Goal: Task Accomplishment & Management: Use online tool/utility

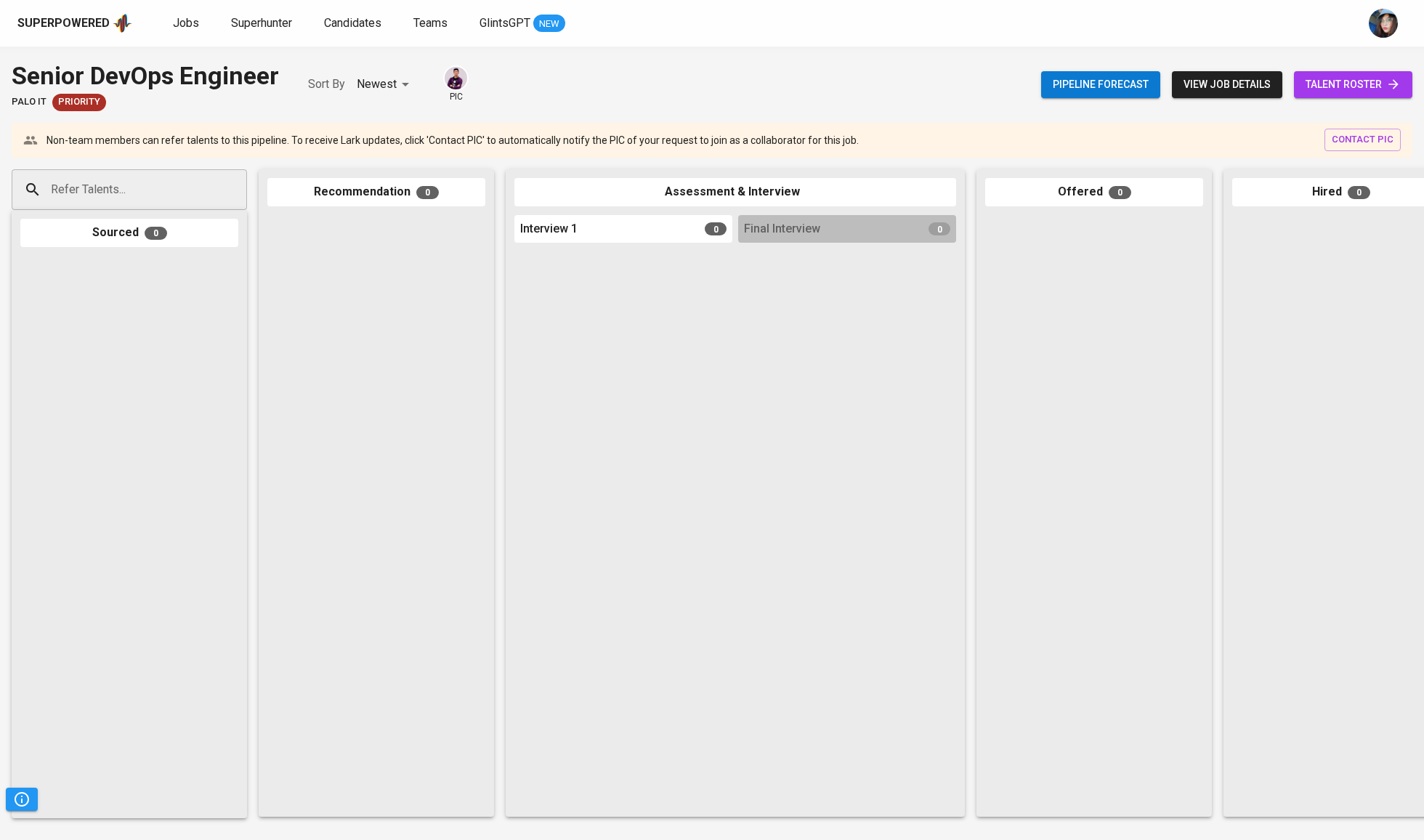
click at [1243, 76] on span "view job details" at bounding box center [1227, 85] width 87 height 18
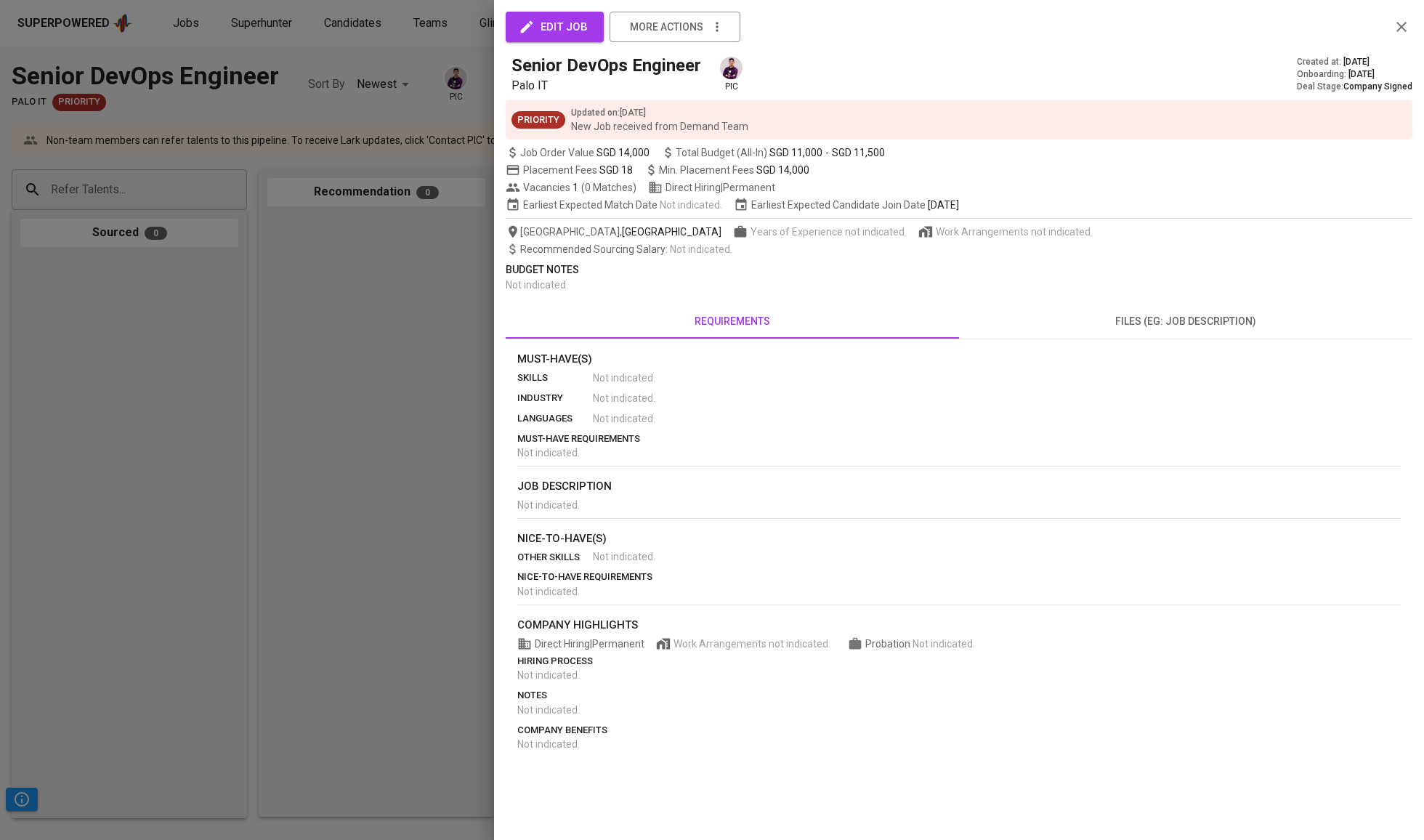
click at [661, 257] on div "Recommended Sourcing Salary : Not indicated ." at bounding box center [959, 249] width 907 height 14
click at [695, 257] on div "Recommended Sourcing Salary : Not indicated ." at bounding box center [959, 249] width 907 height 14
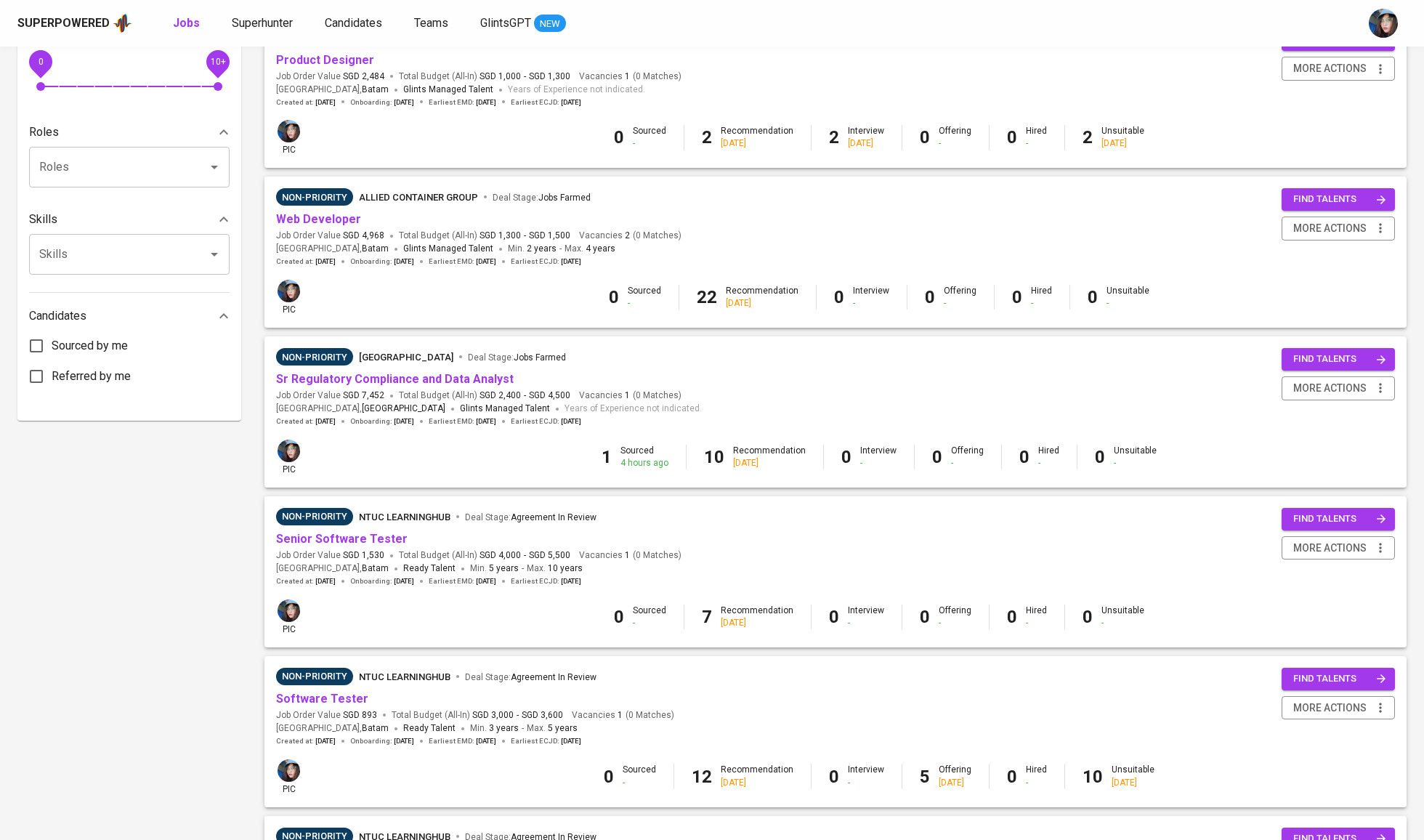
scroll to position [526, 0]
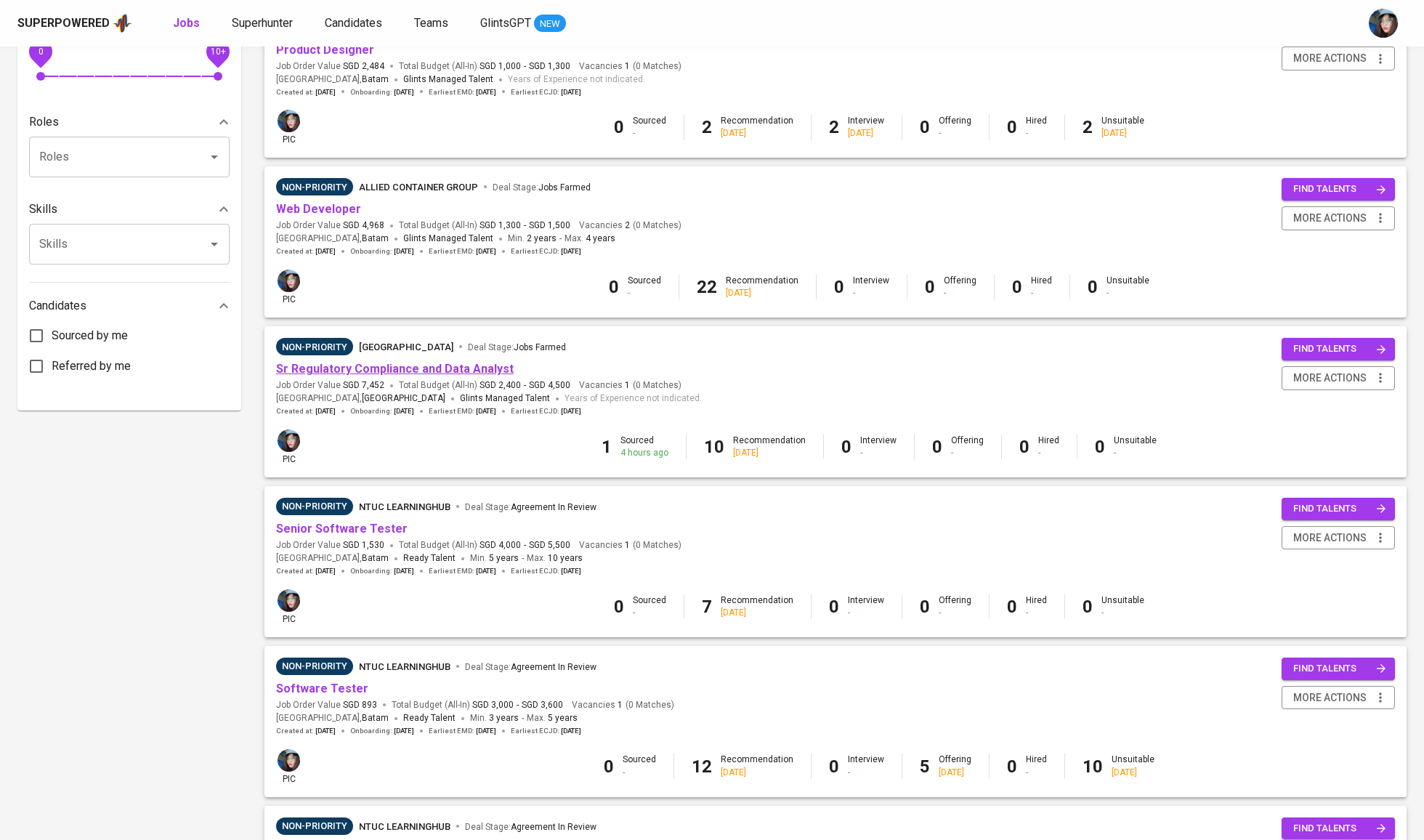
click at [469, 369] on link "Sr Regulatory Compliance and Data Analyst" at bounding box center [394, 368] width 237 height 14
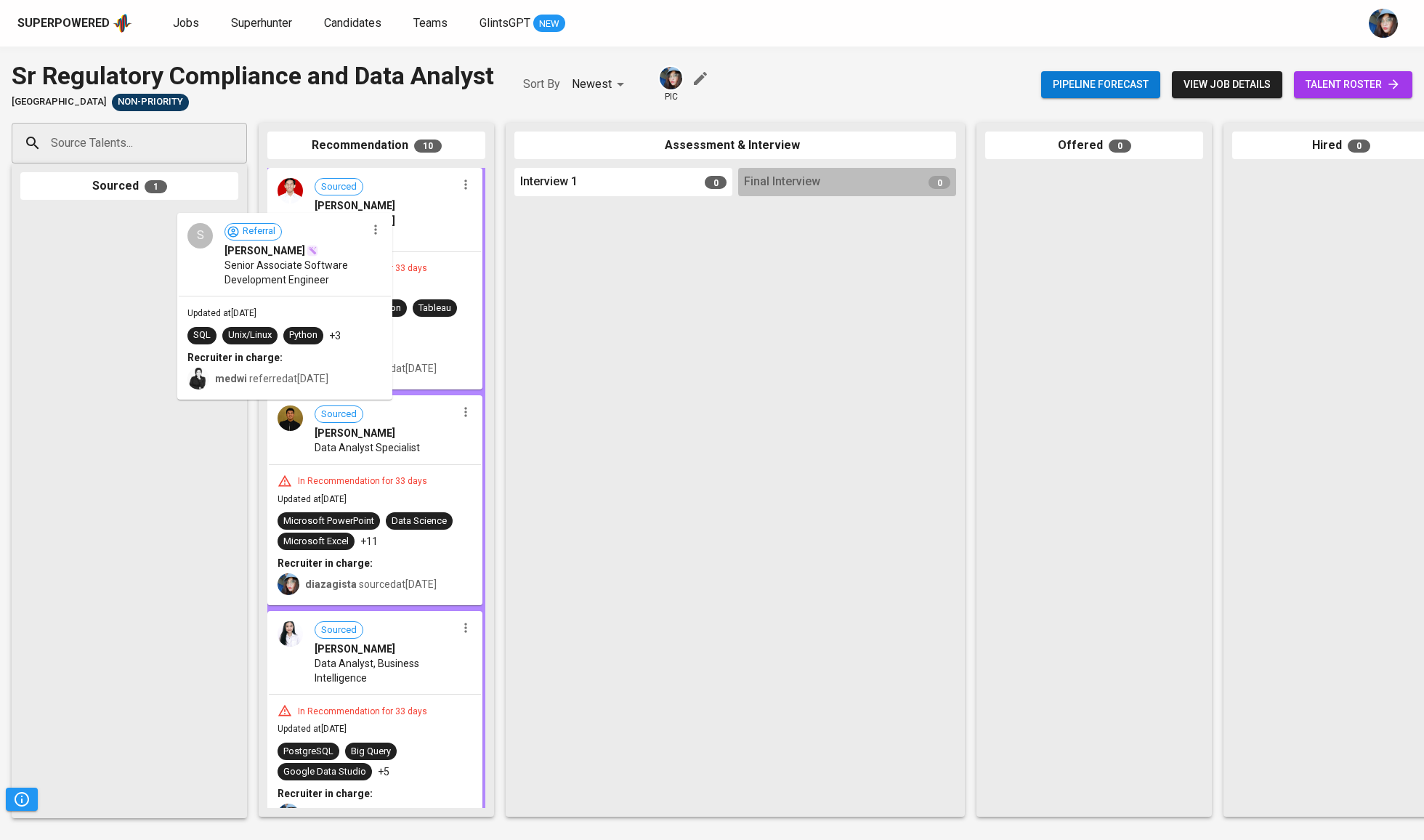
drag, startPoint x: 122, startPoint y: 269, endPoint x: 381, endPoint y: 281, distance: 259.3
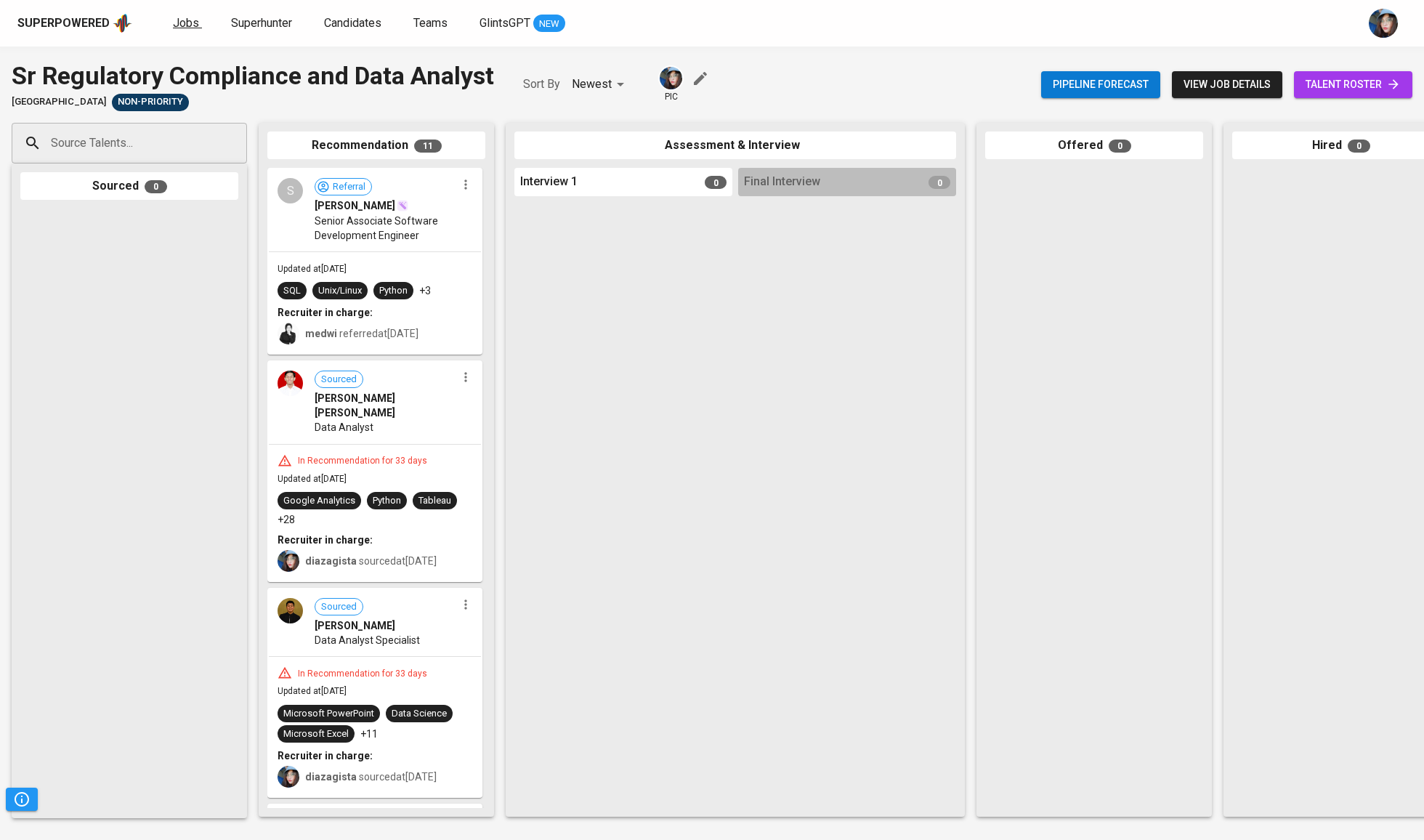
click at [187, 18] on span "Jobs" at bounding box center [185, 22] width 26 height 14
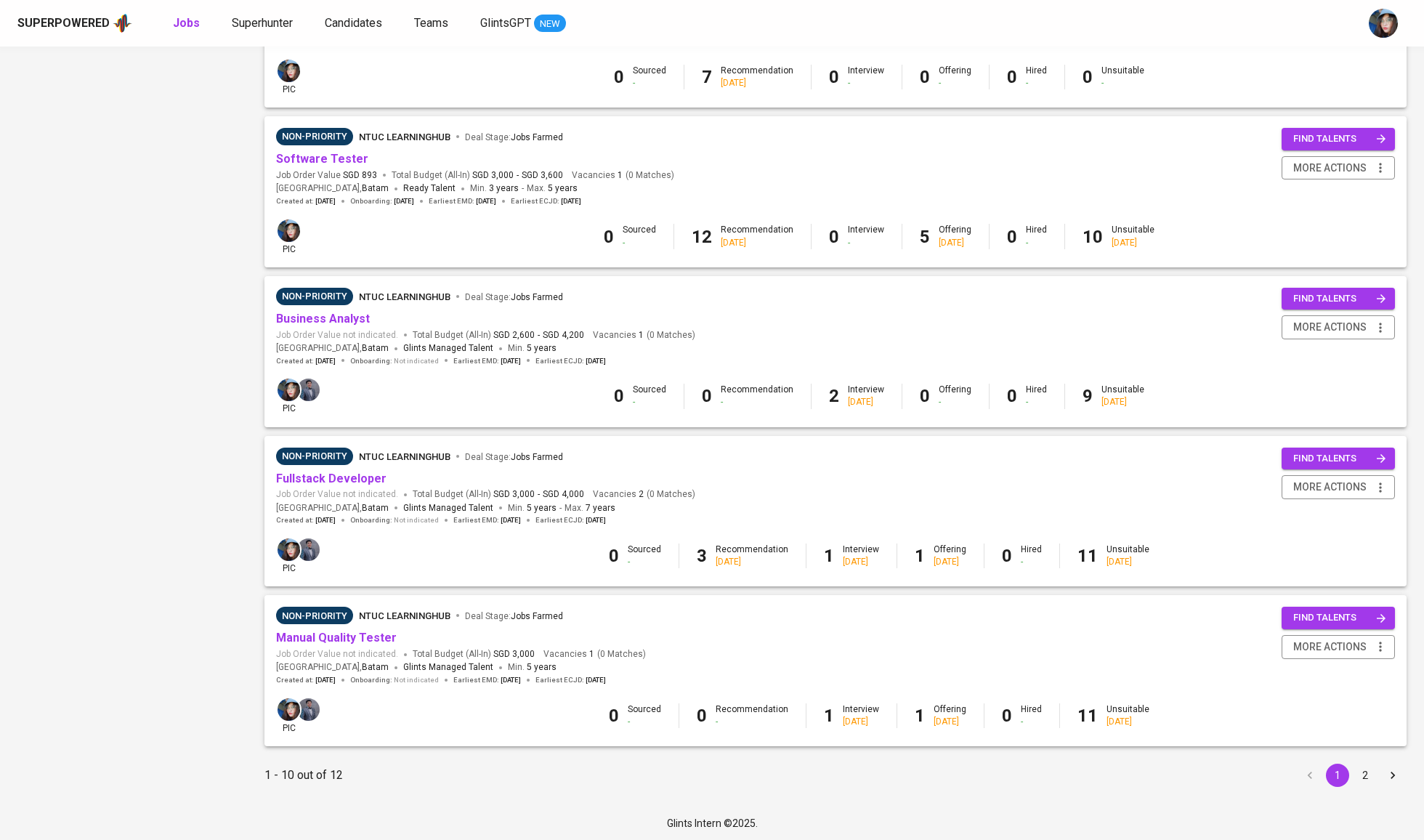
scroll to position [1055, 0]
click at [1376, 778] on li "2" at bounding box center [1366, 775] width 28 height 23
click at [1358, 774] on button "2" at bounding box center [1365, 775] width 23 height 23
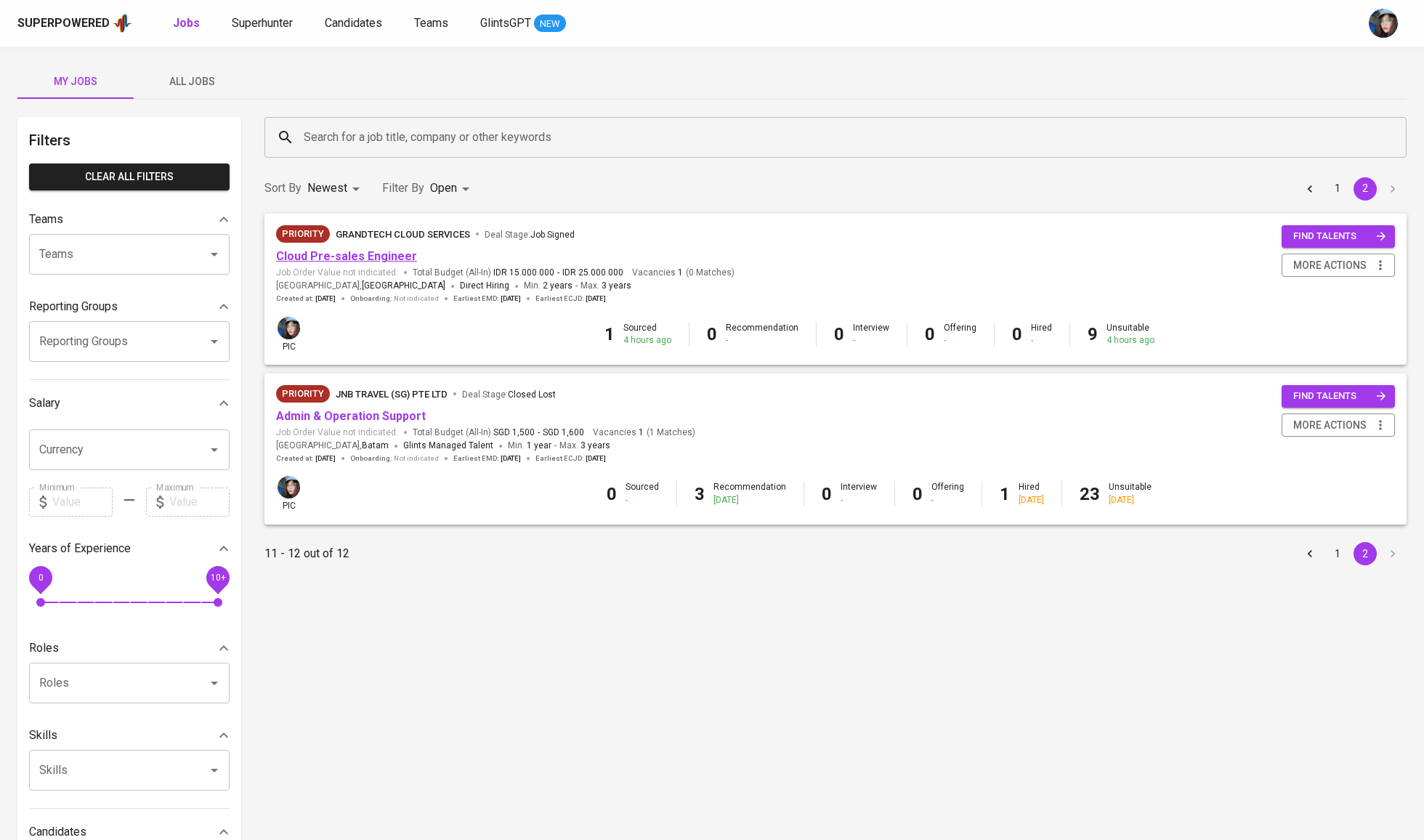
click at [365, 259] on link "Cloud Pre-sales Engineer" at bounding box center [346, 256] width 141 height 14
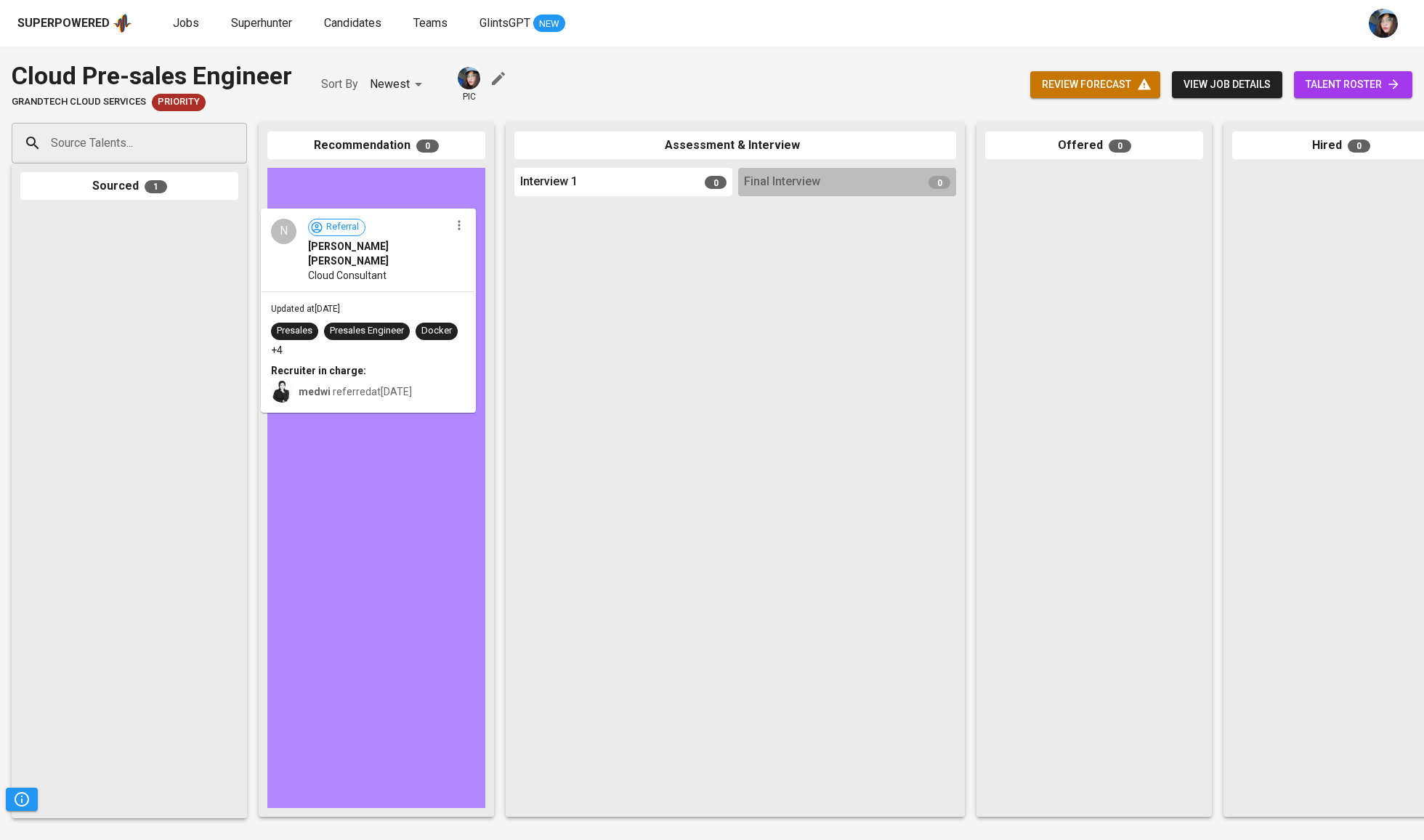
drag, startPoint x: 99, startPoint y: 266, endPoint x: 419, endPoint y: 270, distance: 320.0
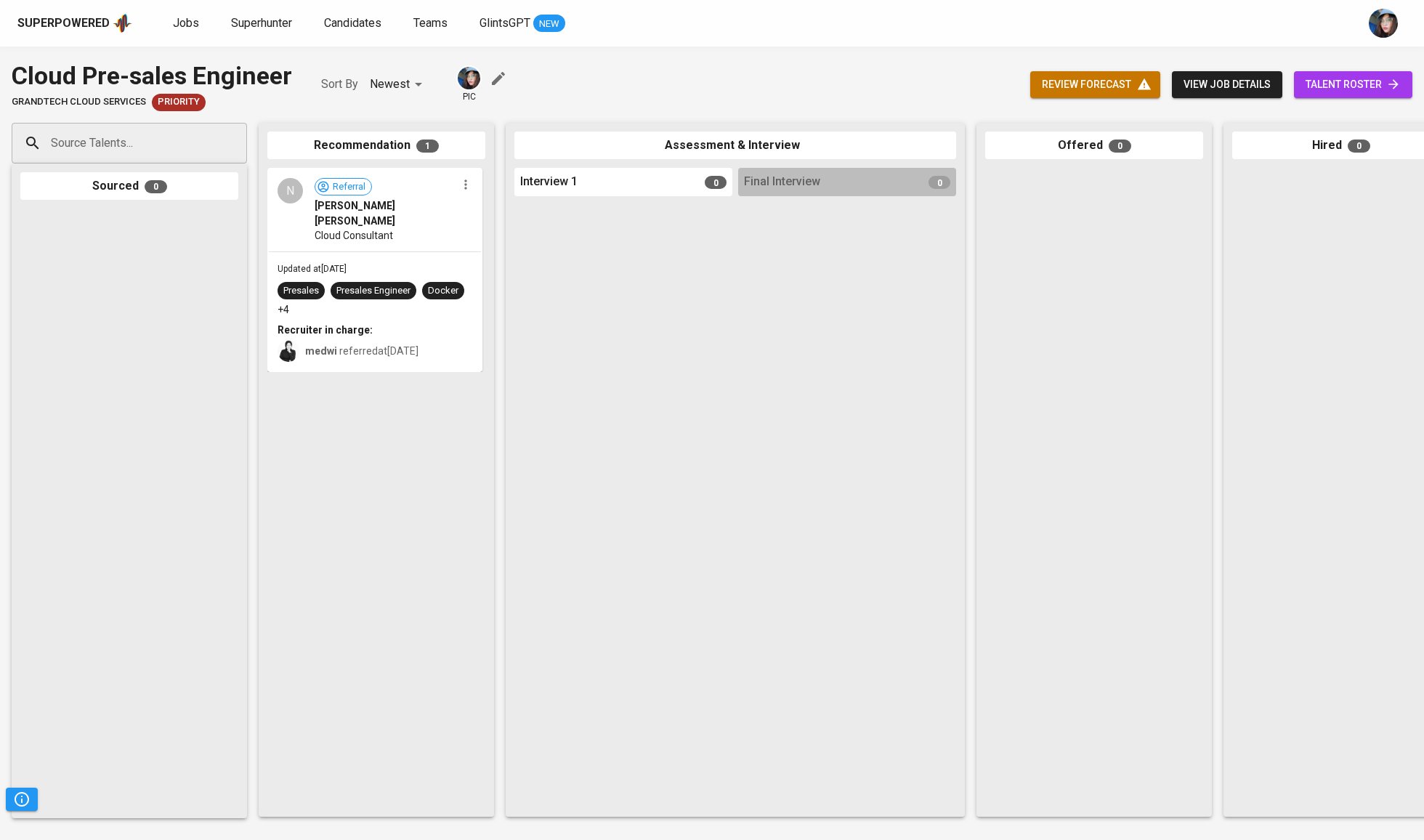
click at [1064, 89] on span "review forecast" at bounding box center [1095, 85] width 107 height 18
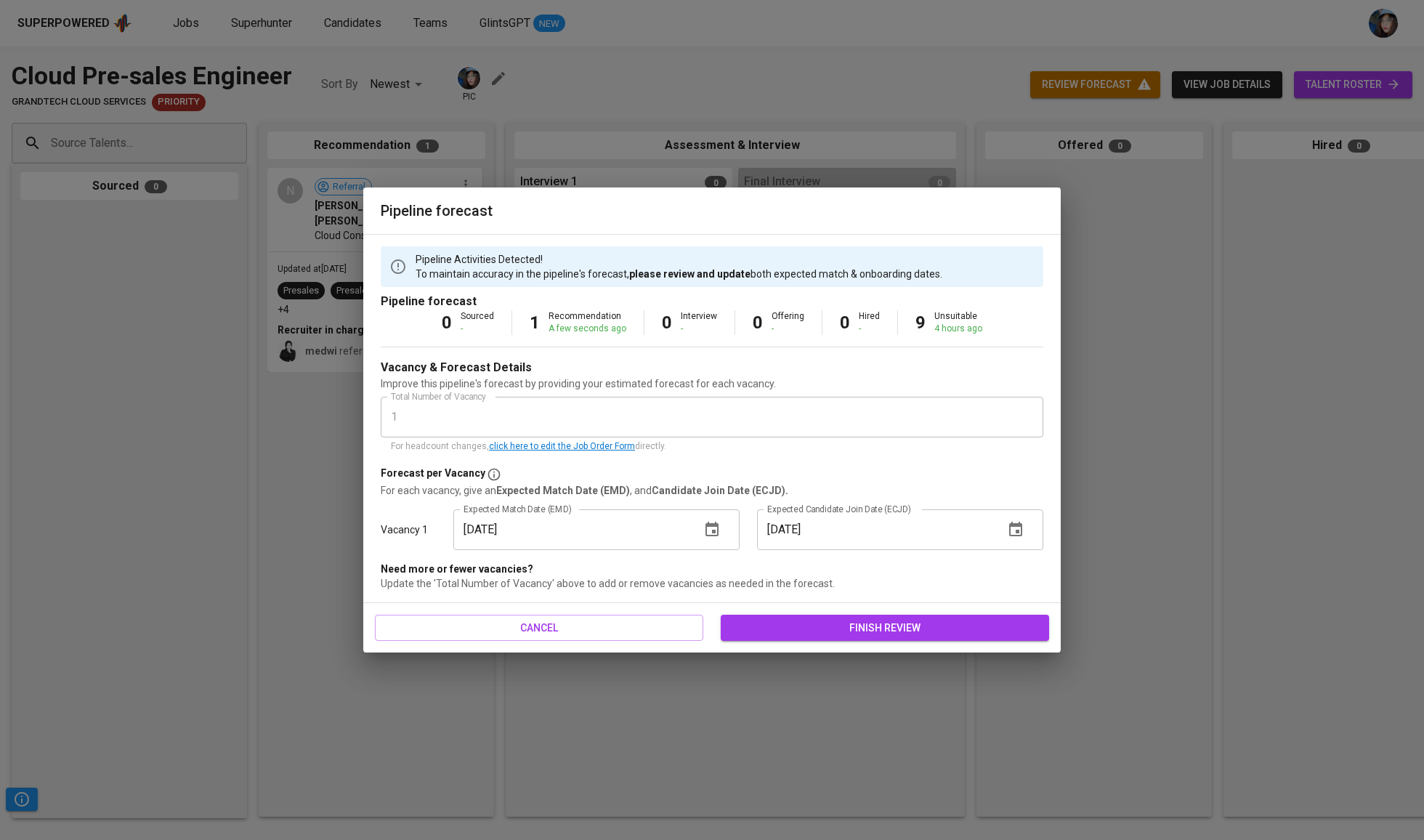
click at [824, 619] on span "finish review" at bounding box center [885, 627] width 305 height 18
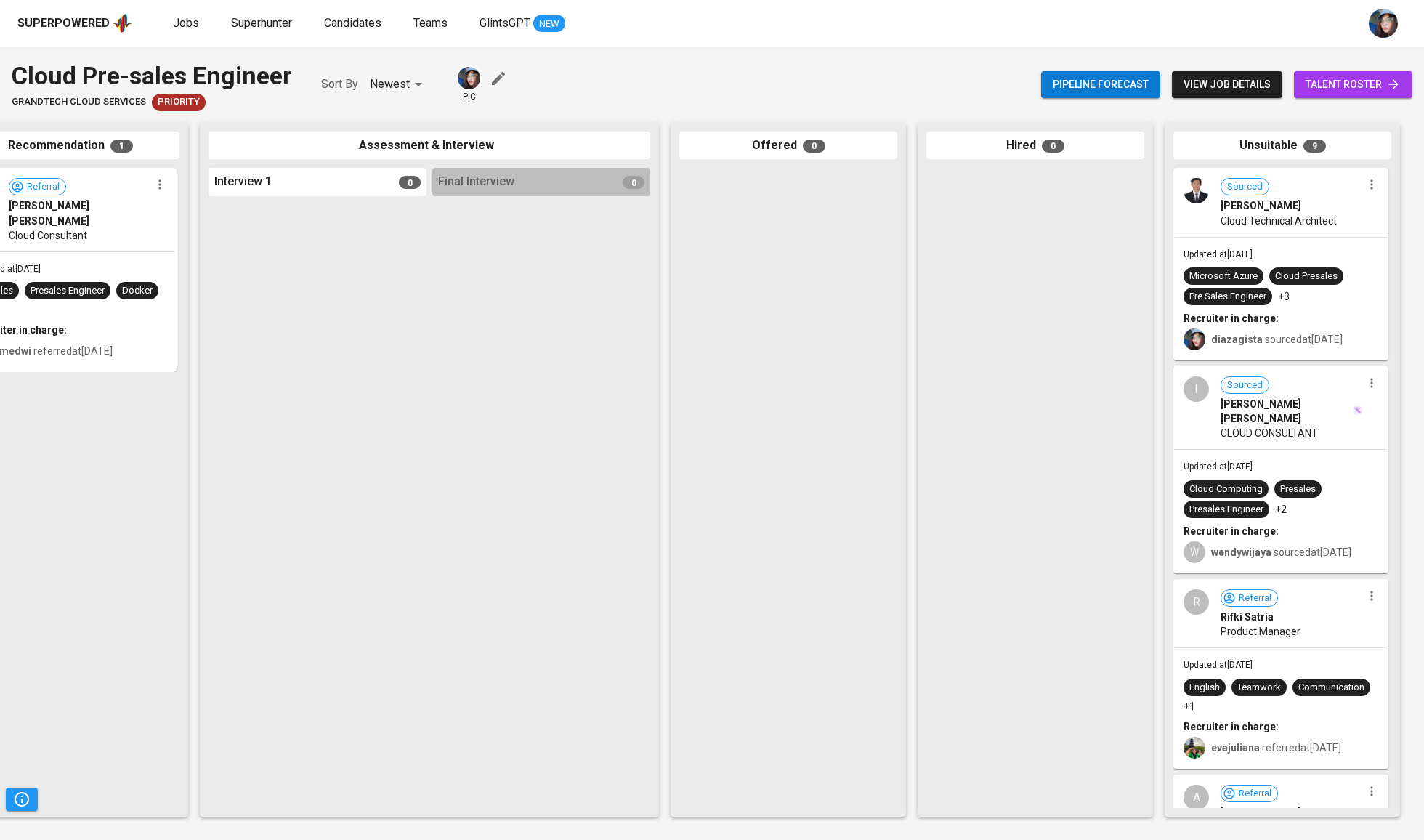
scroll to position [0, 306]
click at [1360, 85] on span "talent roster" at bounding box center [1353, 85] width 95 height 18
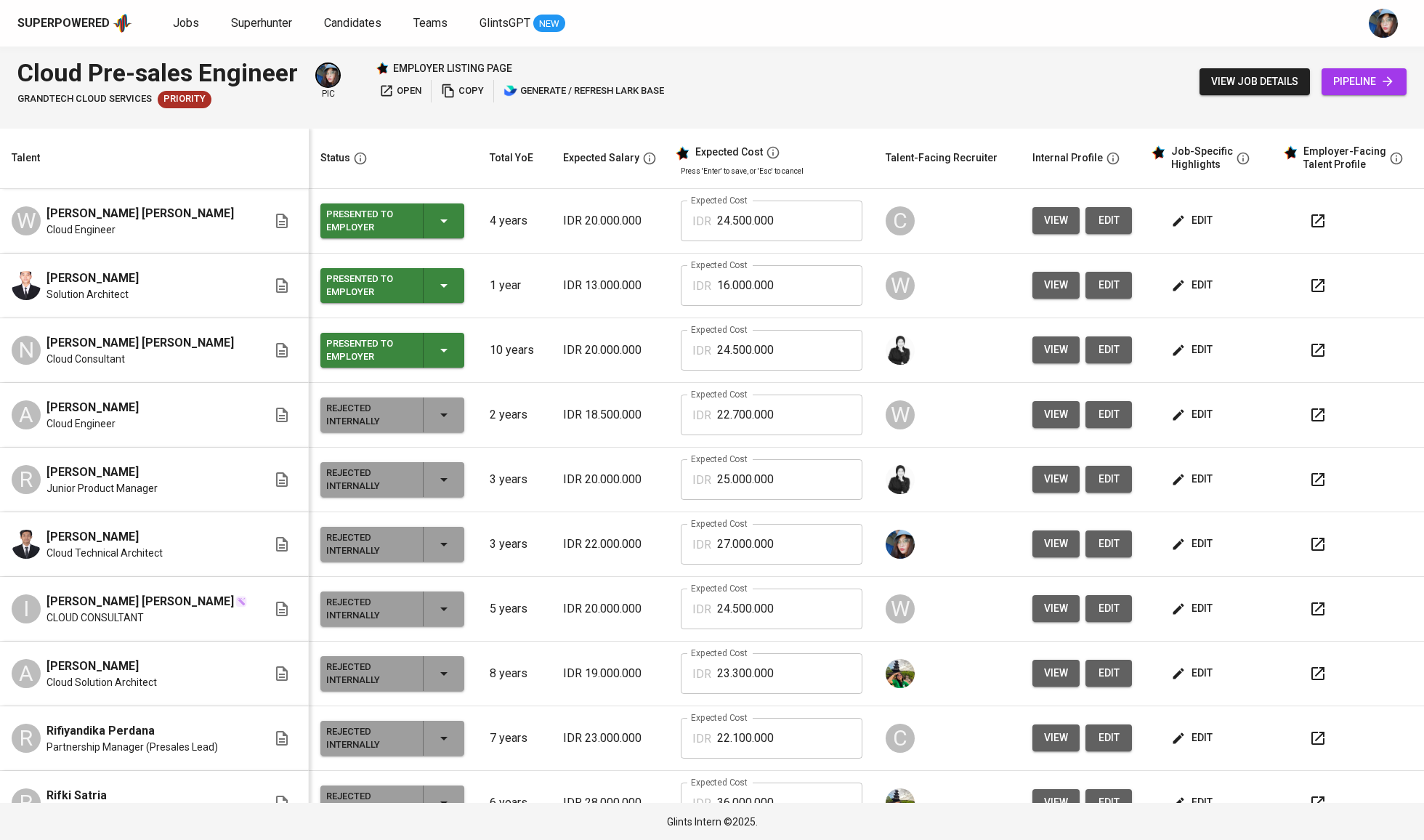
click at [102, 215] on span "Willy Surya Hidayat" at bounding box center [140, 213] width 187 height 18
copy span "Willy Surya Hidayat"
click at [78, 281] on span "Aditya Taufiq Saputro" at bounding box center [92, 278] width 92 height 18
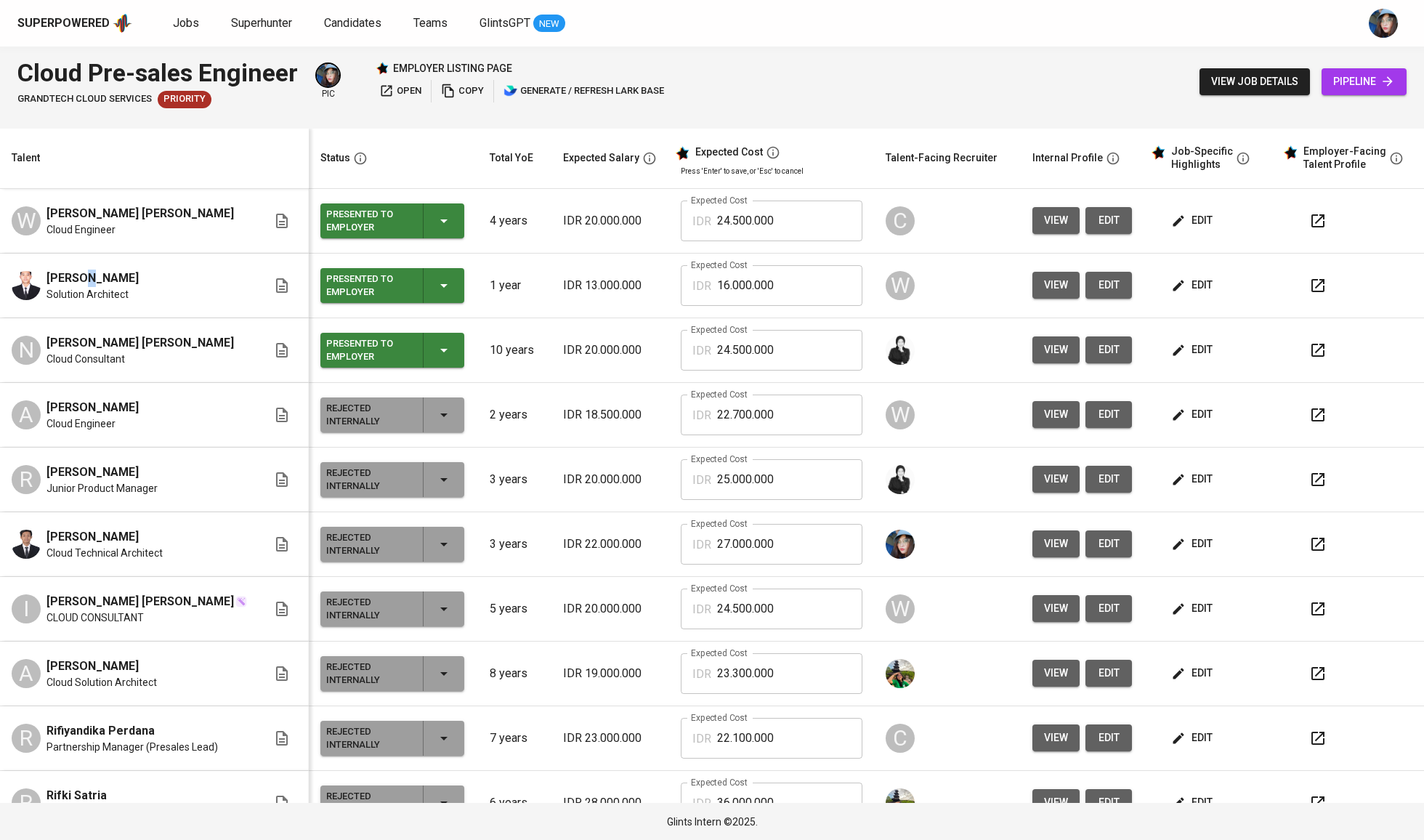
click at [78, 281] on span "Aditya Taufiq Saputro" at bounding box center [92, 278] width 92 height 18
copy span "Aditya Taufiq Saputro"
click at [114, 352] on span "Nasir Ahmad Nooruddin" at bounding box center [140, 343] width 187 height 18
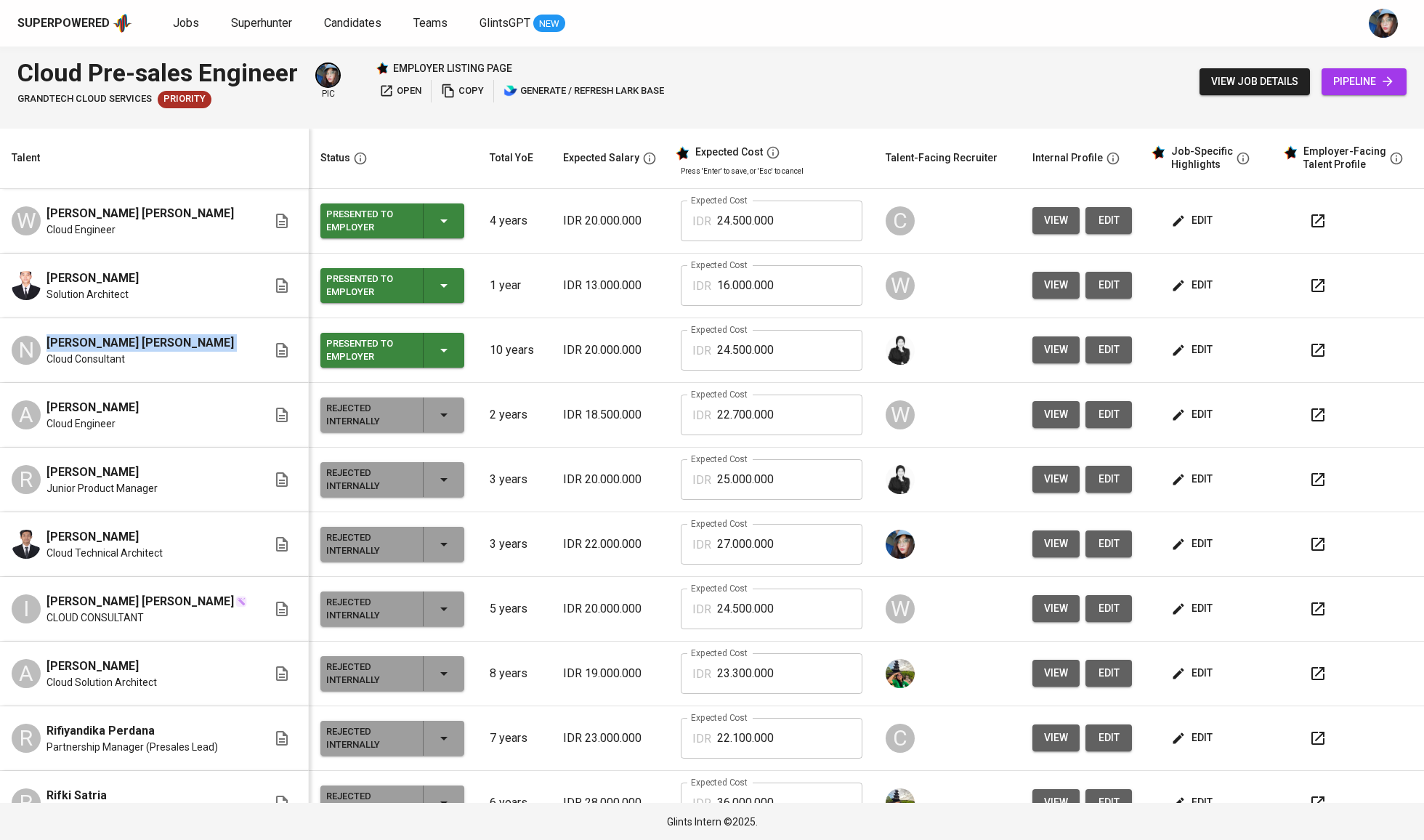
click at [114, 352] on span "Nasir Ahmad Nooruddin" at bounding box center [140, 343] width 187 height 18
copy span "Nasir Ahmad Nooruddin"
